Goal: Task Accomplishment & Management: Manage account settings

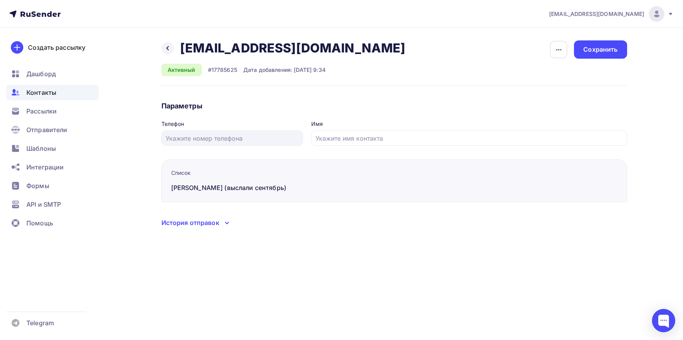
click at [49, 96] on span "Контакты" at bounding box center [41, 92] width 30 height 9
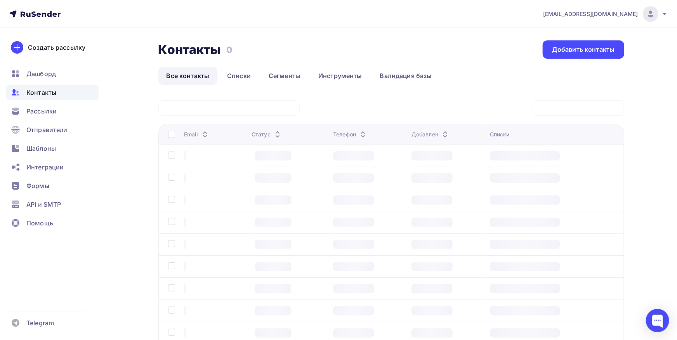
click at [267, 105] on div at bounding box center [228, 108] width 141 height 16
click at [266, 108] on div at bounding box center [228, 108] width 141 height 16
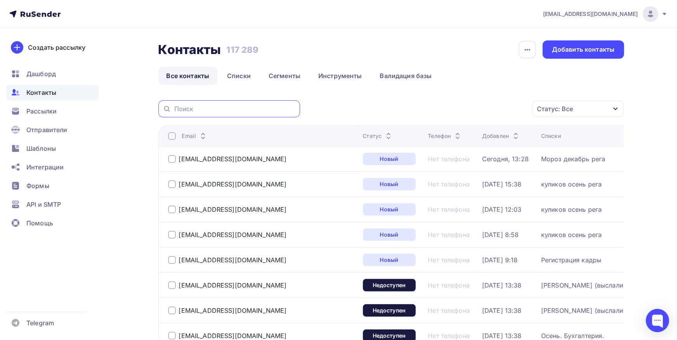
click at [266, 108] on input "text" at bounding box center [234, 108] width 121 height 9
paste input "[EMAIL_ADDRESS][DOMAIN_NAME]"
type input "[EMAIL_ADDRESS][DOMAIN_NAME]"
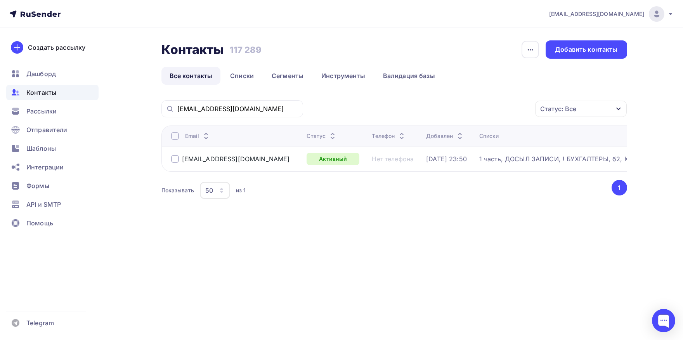
click at [180, 138] on div "Email" at bounding box center [236, 136] width 130 height 8
click at [176, 136] on div at bounding box center [175, 136] width 8 height 8
click at [454, 111] on div "Статус: Все Статус Новый Активный Не существует Переполнен Недоступен Отписан О…" at bounding box center [468, 108] width 319 height 17
click at [176, 132] on div at bounding box center [175, 136] width 8 height 8
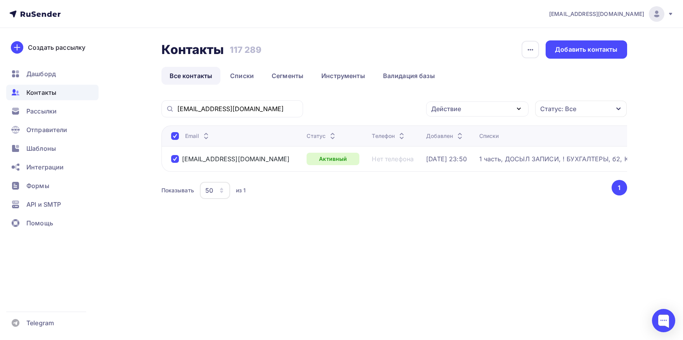
click at [441, 108] on div "Действие" at bounding box center [446, 108] width 30 height 9
click at [451, 147] on div "Исключить из списка" at bounding box center [470, 146] width 68 height 9
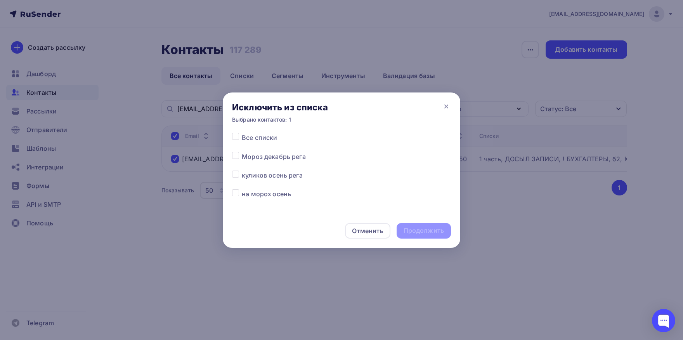
click at [242, 133] on label at bounding box center [242, 133] width 0 height 0
click at [234, 139] on input "checkbox" at bounding box center [235, 136] width 7 height 7
checkbox input "true"
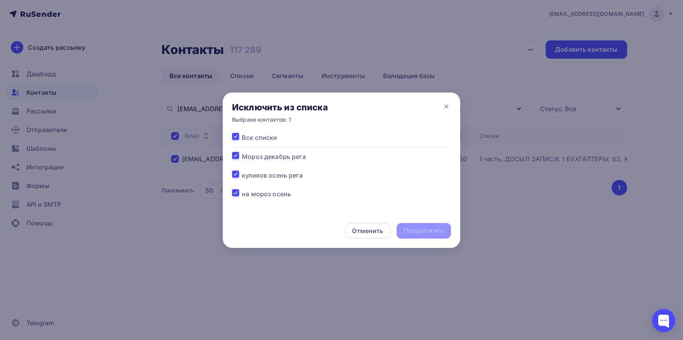
checkbox input "true"
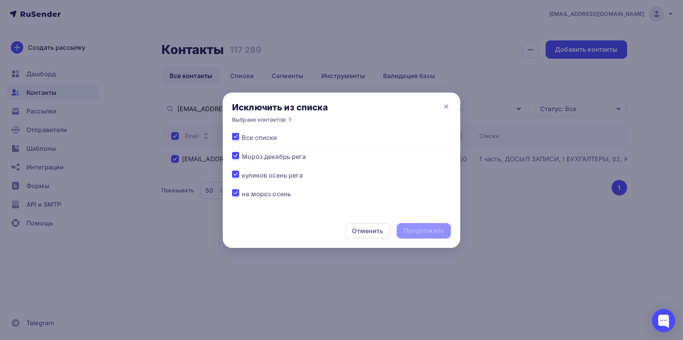
checkbox input "true"
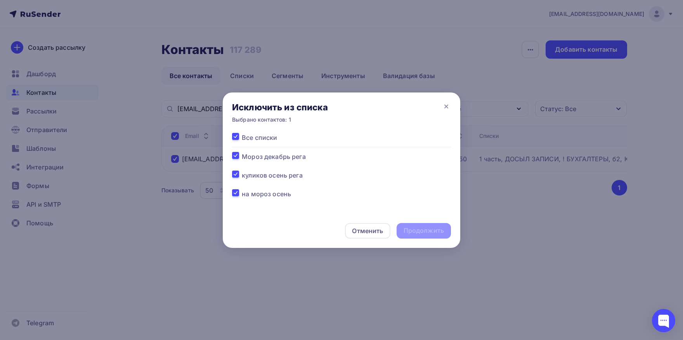
checkbox input "true"
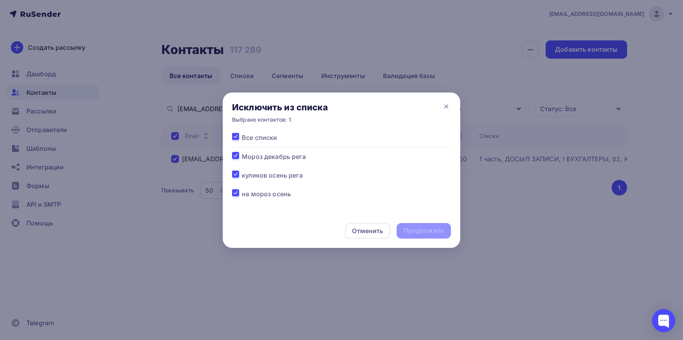
checkbox input "true"
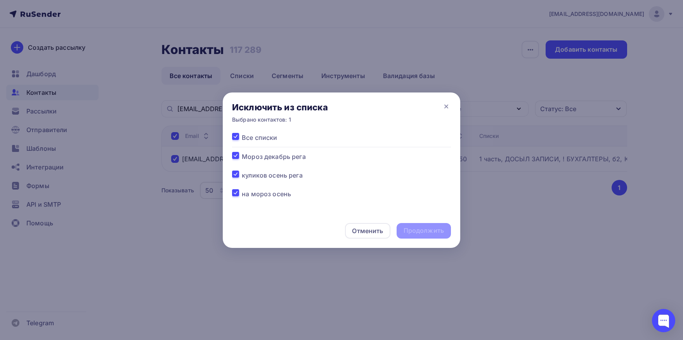
checkbox input "true"
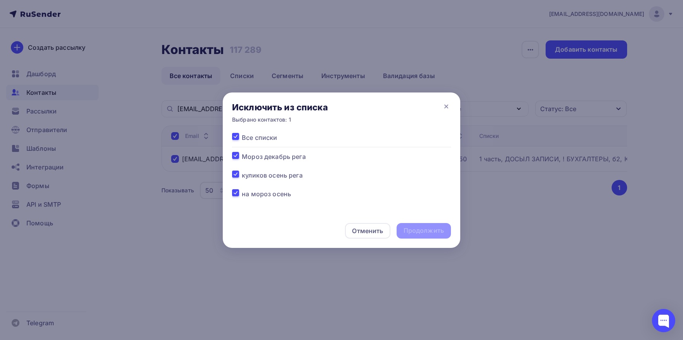
checkbox input "true"
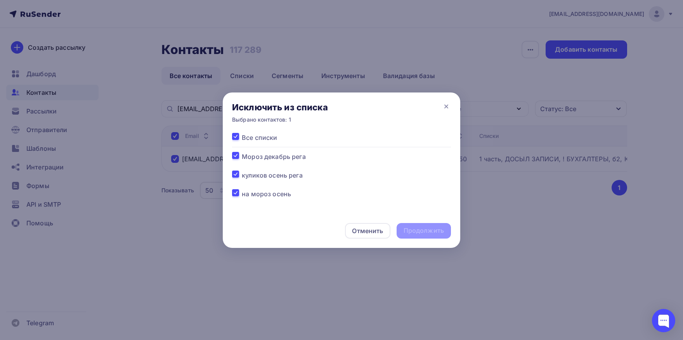
checkbox input "true"
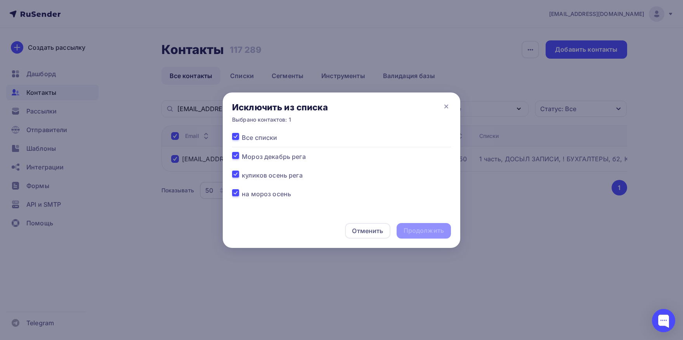
checkbox input "true"
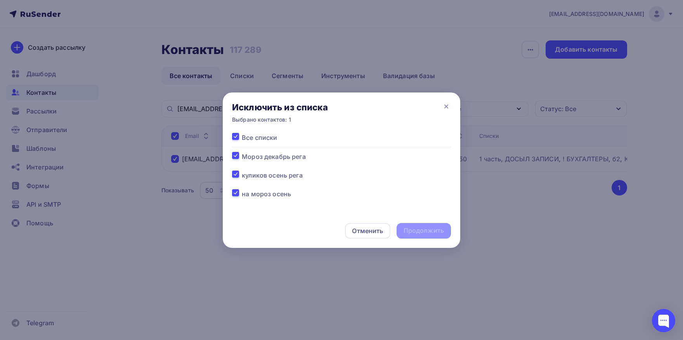
checkbox input "true"
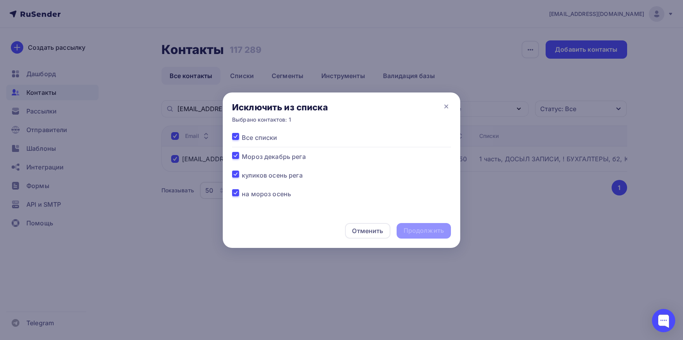
checkbox input "true"
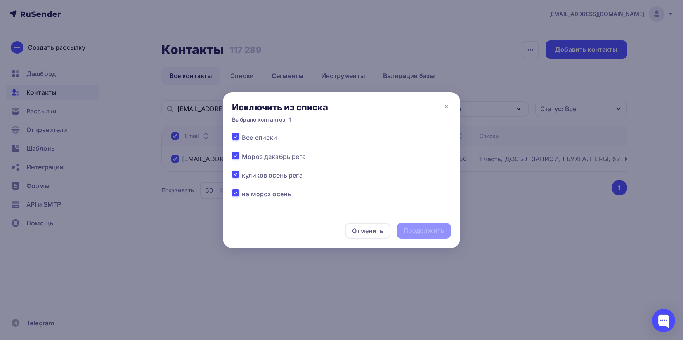
checkbox input "true"
click at [415, 228] on div "Продолжить" at bounding box center [424, 230] width 40 height 9
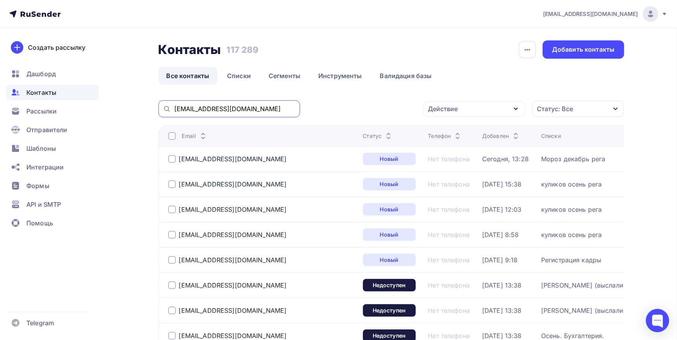
click at [277, 107] on input "[EMAIL_ADDRESS][DOMAIN_NAME]" at bounding box center [234, 108] width 121 height 9
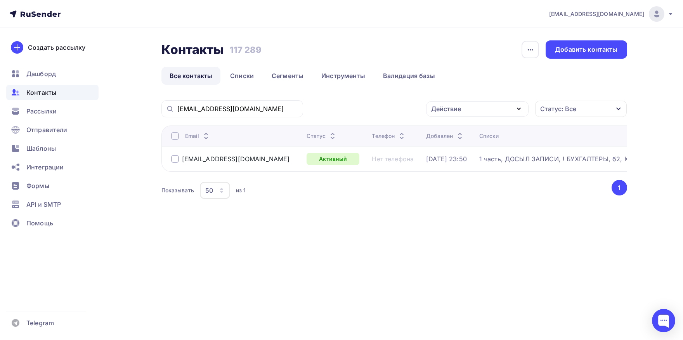
click at [173, 138] on div at bounding box center [175, 136] width 8 height 8
click at [457, 113] on div "Действие" at bounding box center [446, 108] width 30 height 9
click at [454, 129] on div "Добавить в списки" at bounding box center [466, 131] width 60 height 9
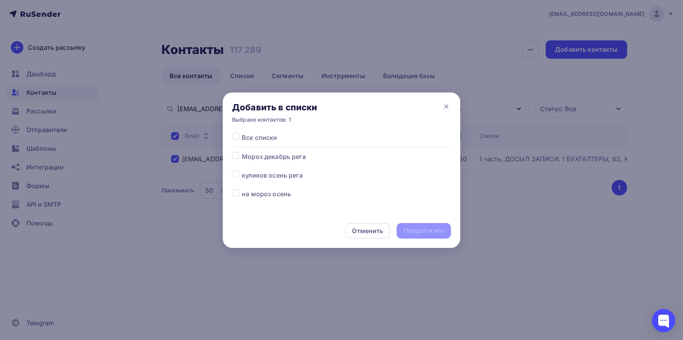
click at [242, 189] on label at bounding box center [242, 189] width 0 height 0
click at [238, 195] on input "checkbox" at bounding box center [235, 192] width 7 height 7
checkbox input "true"
click at [411, 229] on div "Продолжить" at bounding box center [424, 230] width 40 height 9
